Goal: Transaction & Acquisition: Purchase product/service

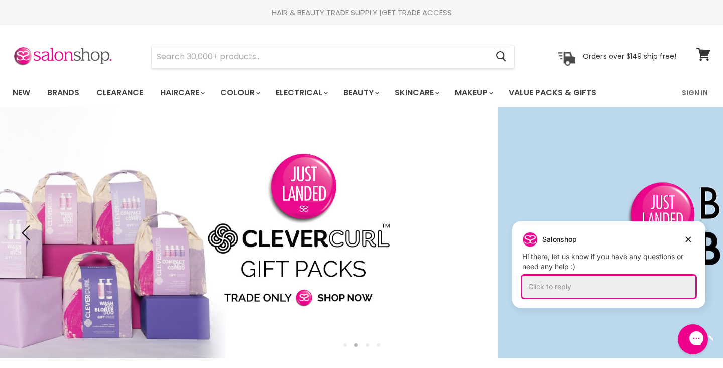
click at [532, 288] on div "Click to reply" at bounding box center [608, 287] width 173 height 22
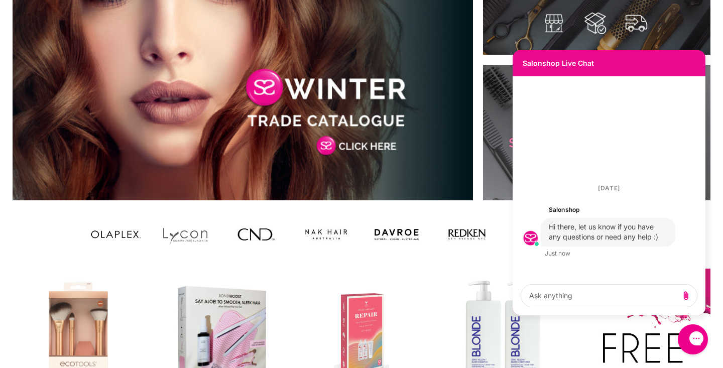
scroll to position [716, 0]
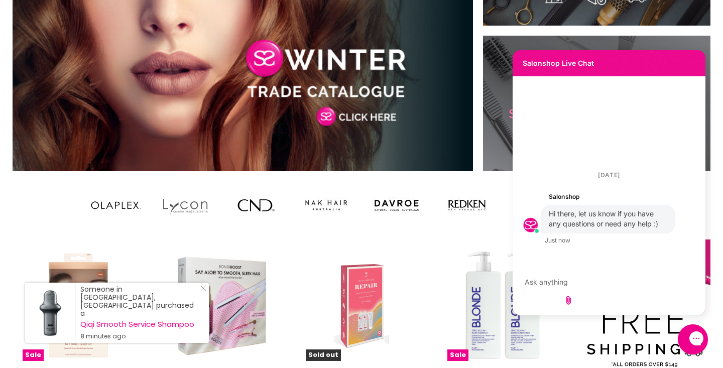
click at [538, 293] on textarea "live chat message input" at bounding box center [568, 282] width 95 height 22
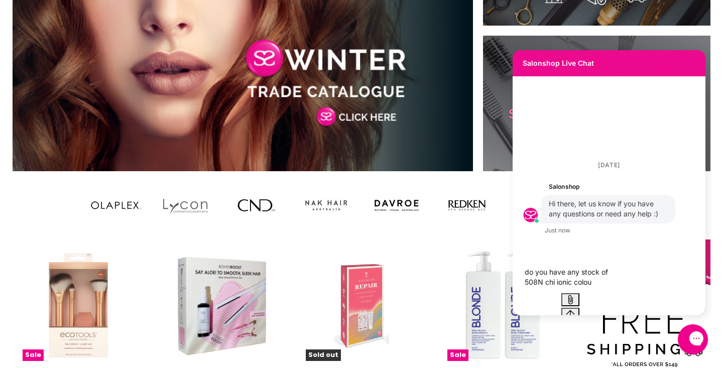
type textarea "do you have any stock of 508N chi ionic colour"
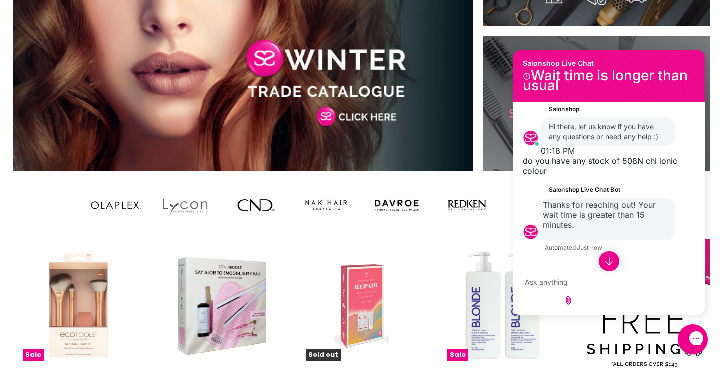
scroll to position [41, 0]
click at [574, 263] on button "Wait for live chat" at bounding box center [549, 269] width 72 height 13
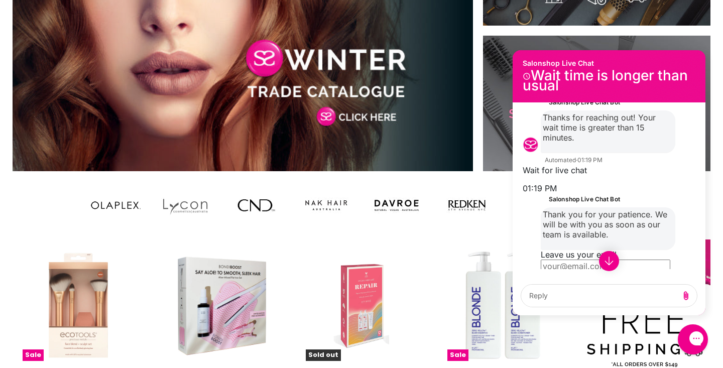
scroll to position [145, 0]
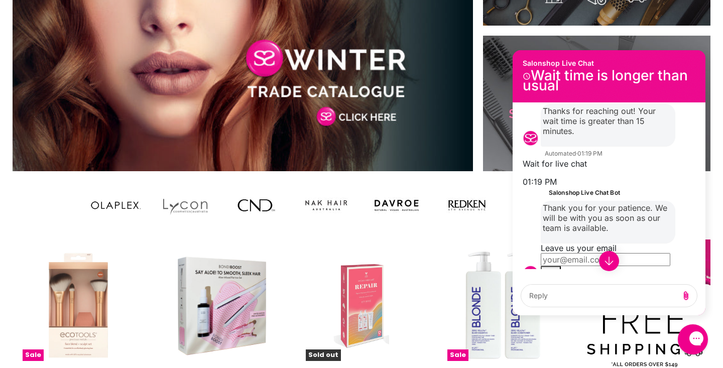
click at [565, 253] on input "Leave us your email" at bounding box center [606, 259] width 130 height 13
type input "[EMAIL_ADDRESS][DOMAIN_NAME]"
click at [557, 268] on icon "Submit Leave us your email" at bounding box center [551, 274] width 12 height 12
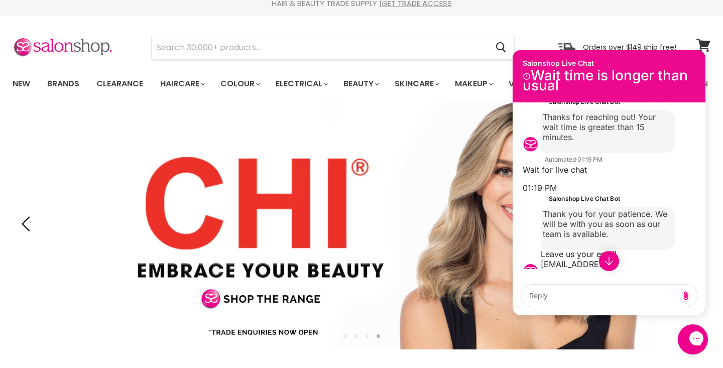
scroll to position [0, 0]
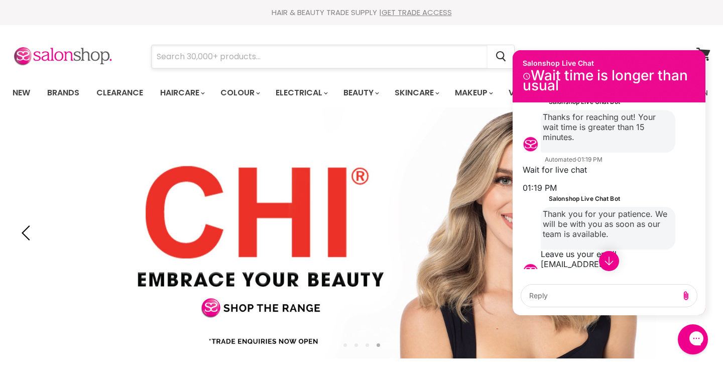
click at [264, 57] on input "Search" at bounding box center [320, 56] width 336 height 23
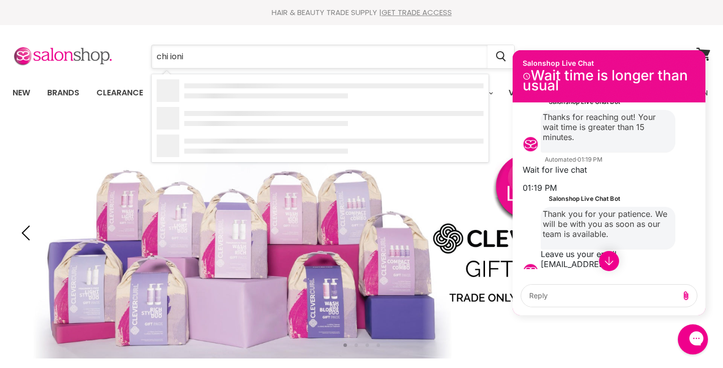
type input "chi ionic"
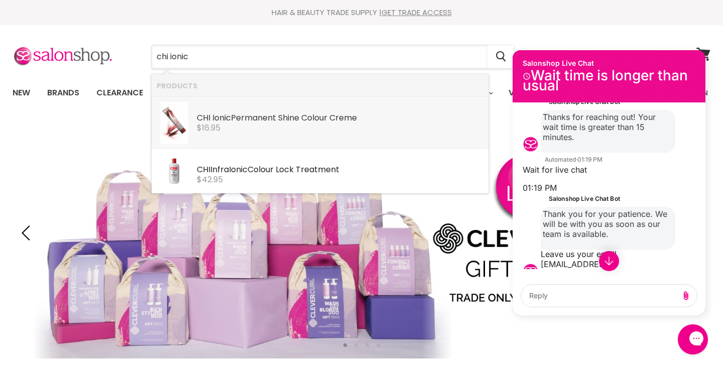
click at [231, 114] on div "CHI Ionic Permanent Shine Colour Creme" at bounding box center [340, 118] width 287 height 11
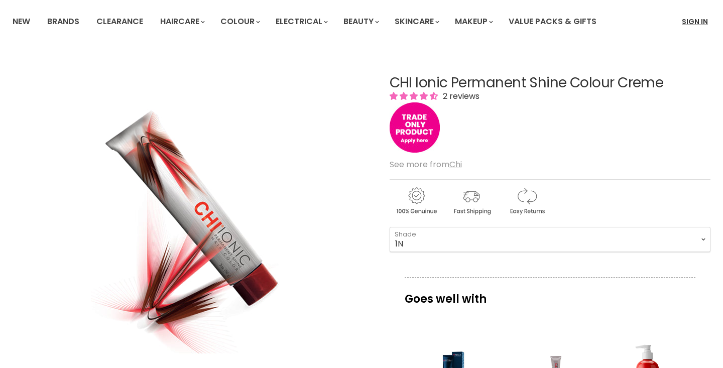
click at [708, 23] on link "Sign In" at bounding box center [695, 21] width 38 height 21
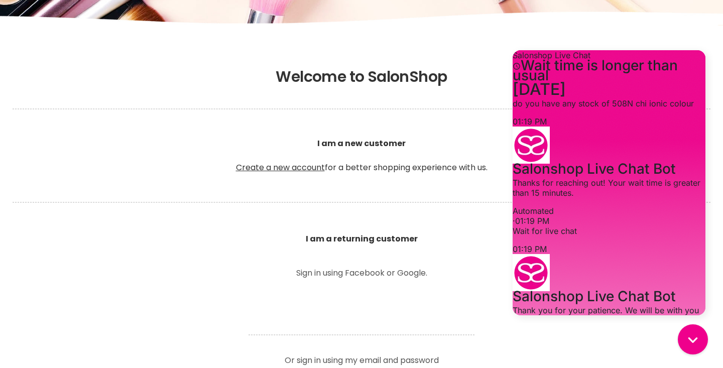
scroll to position [154, 0]
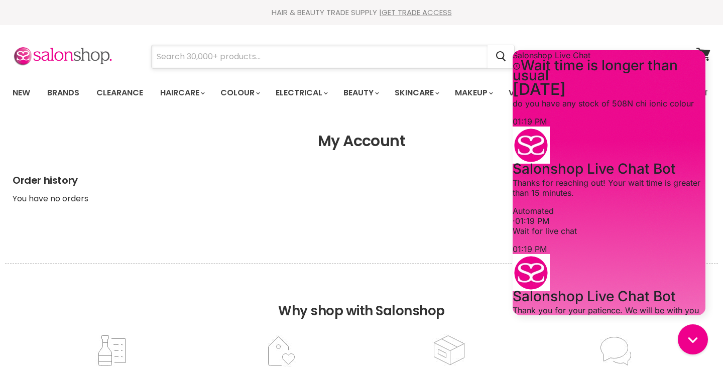
click at [260, 59] on input "Search" at bounding box center [320, 56] width 336 height 23
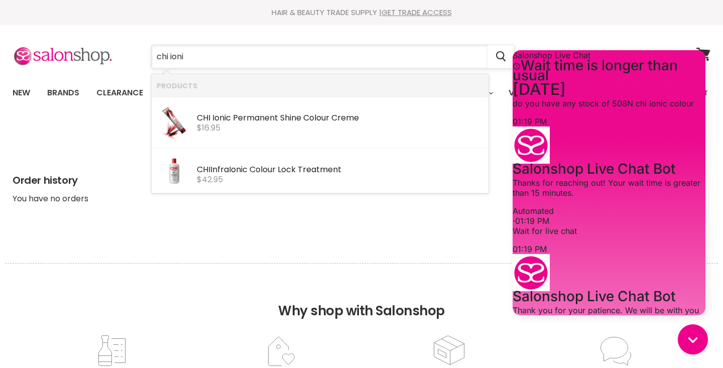
type input "chi ionic"
click at [187, 112] on img "Products: CHI Ionic Permanent Shine Colour Creme" at bounding box center [174, 123] width 28 height 42
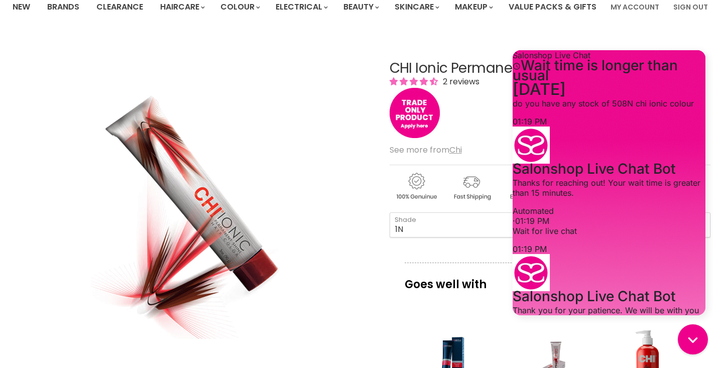
scroll to position [96, 0]
click at [425, 237] on select "1N 4A 4N 4C 4CM 4RB 4RR 4RV 6AA 6B 8A 8AA 8B 8C 8CG" at bounding box center [550, 224] width 321 height 25
click at [390, 237] on select "1N 4A 4N 4C 4CM 4RB 4RR 4RV 6AA 6B 8A 8AA 8B 8C 8CG" at bounding box center [550, 224] width 321 height 25
select select "Blue"
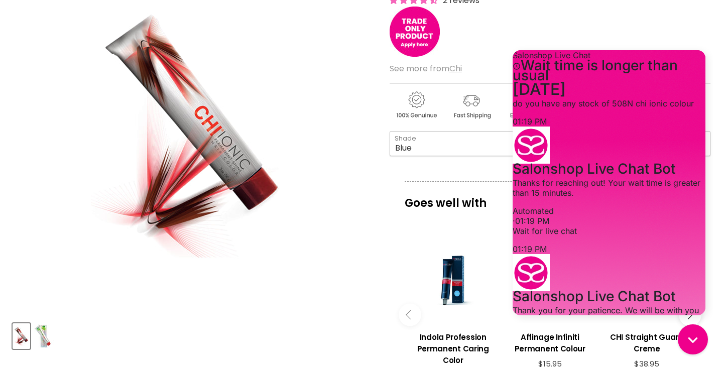
scroll to position [165, 0]
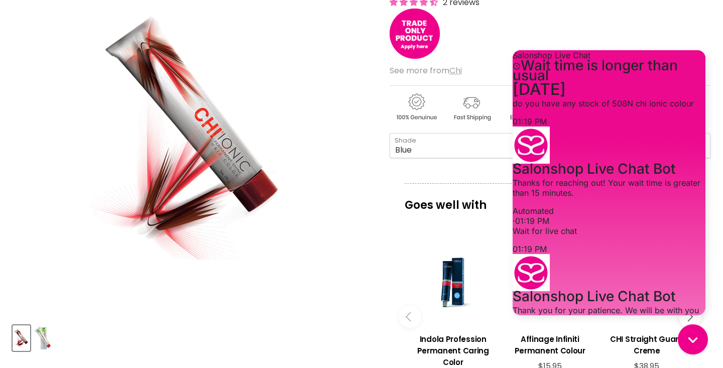
click at [457, 76] on u "Chi" at bounding box center [455, 71] width 13 height 12
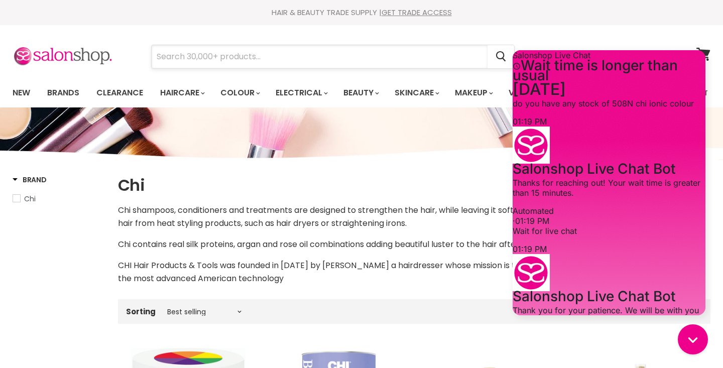
click at [293, 61] on input "Search" at bounding box center [320, 56] width 336 height 23
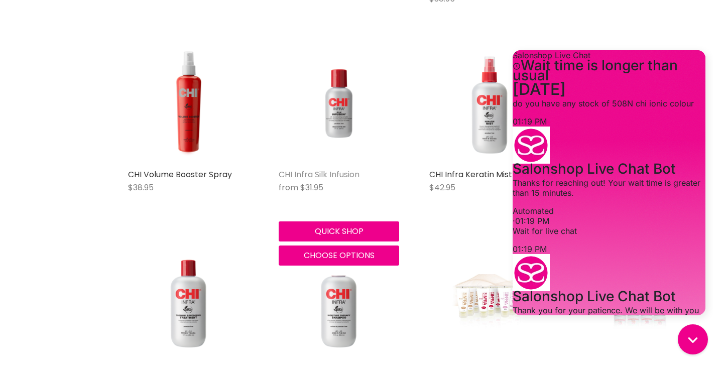
scroll to position [1307, 0]
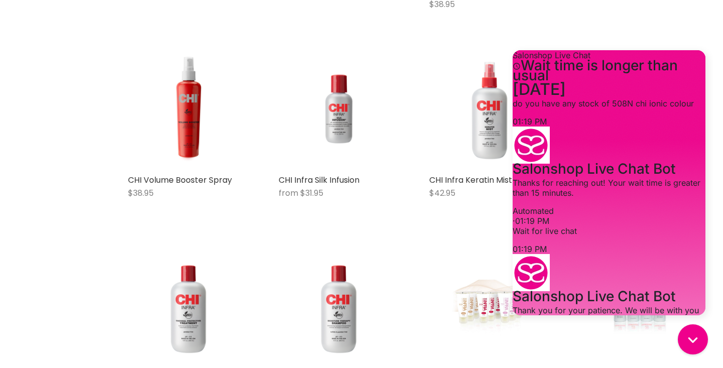
type input "chi 10 volume"
click at [627, 327] on img "Main content" at bounding box center [640, 309] width 80 height 121
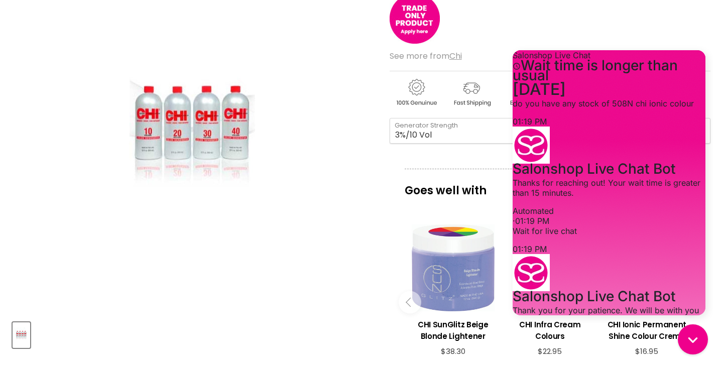
scroll to position [124, 0]
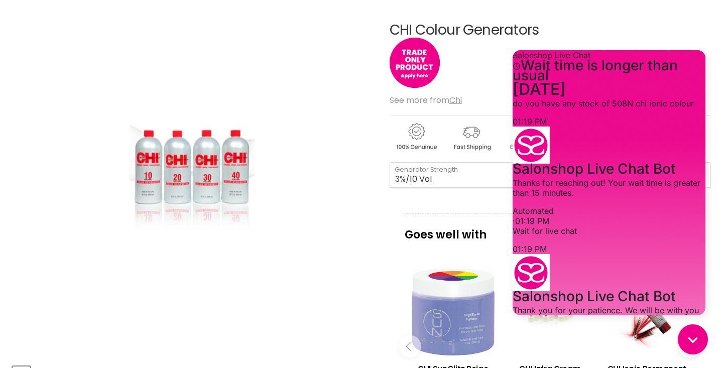
click at [177, 211] on img "CHI Colour Generators image. Click or Scroll to Zoom." at bounding box center [192, 177] width 176 height 265
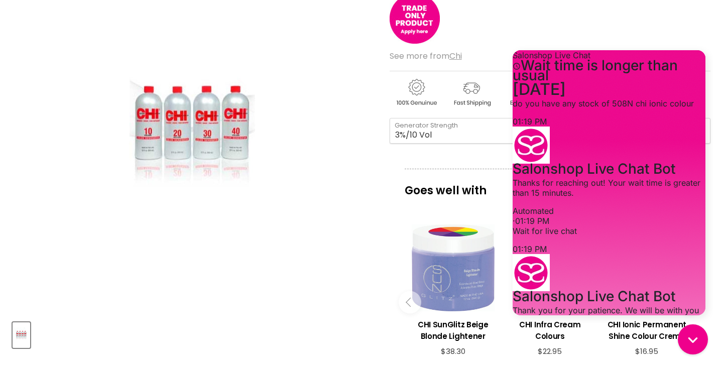
scroll to position [0, 0]
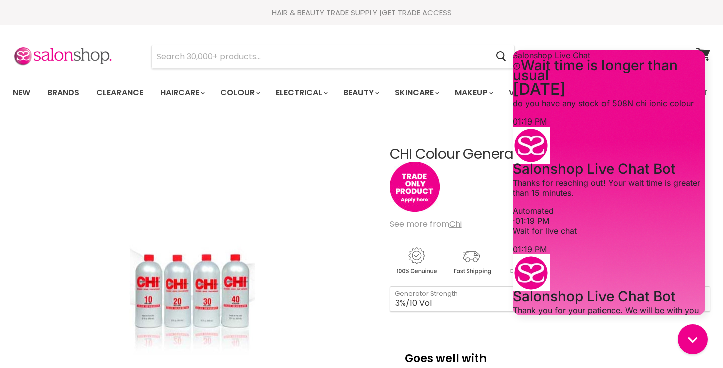
click at [409, 35] on section "Menu Cancel" at bounding box center [361, 51] width 723 height 53
click at [654, 17] on div "HAIR & BEAUTY TRADE SUPPLY | GET TRADE ACCESS" at bounding box center [361, 13] width 723 height 10
click at [688, 51] on div "Salonshop Live Chat Wait time is longer than usual" at bounding box center [609, 65] width 193 height 30
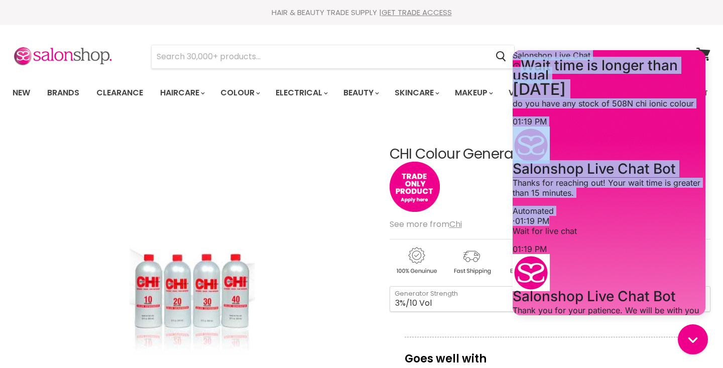
drag, startPoint x: 687, startPoint y: 103, endPoint x: 649, endPoint y: 224, distance: 126.4
click at [650, 224] on div "Salonshop Live Chat Wait time is longer than usual History has been fetched [DA…" at bounding box center [609, 182] width 193 height 265
